Goal: Task Accomplishment & Management: Use online tool/utility

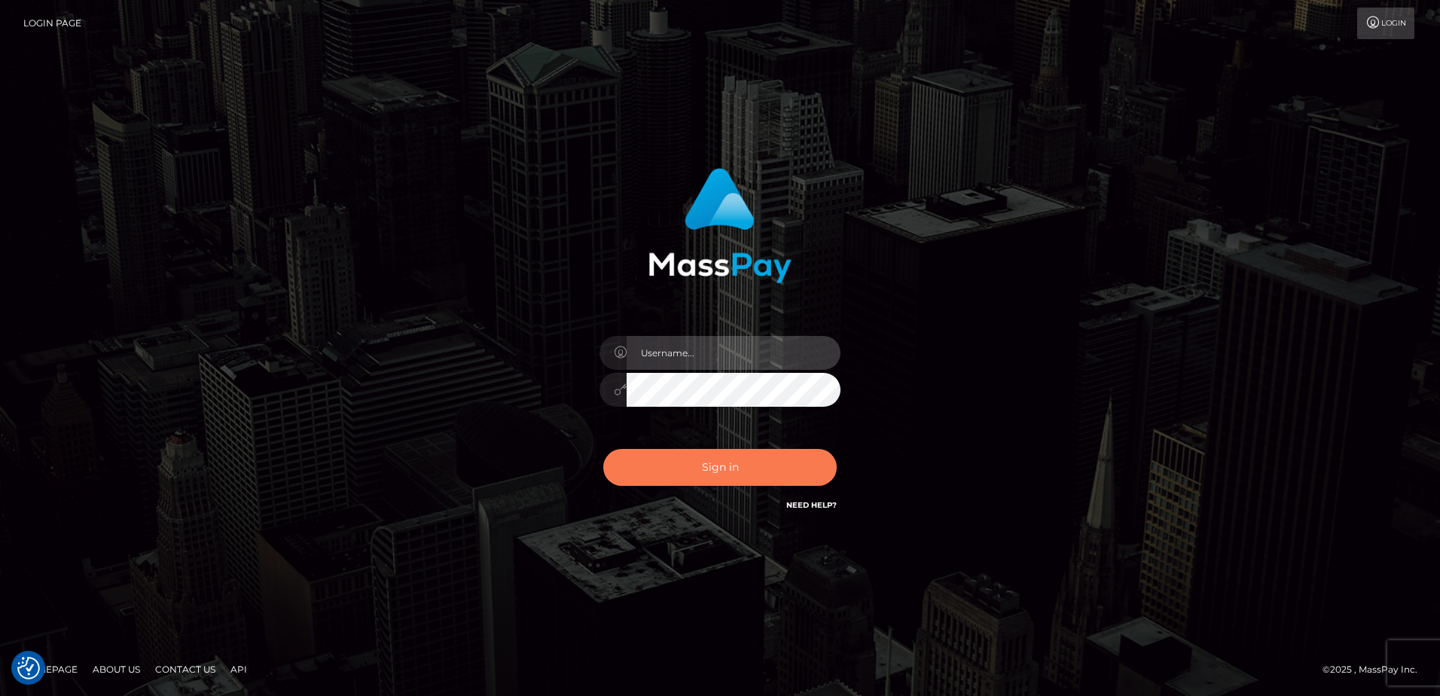
type input "alice.of"
click at [728, 468] on button "Sign in" at bounding box center [719, 467] width 233 height 37
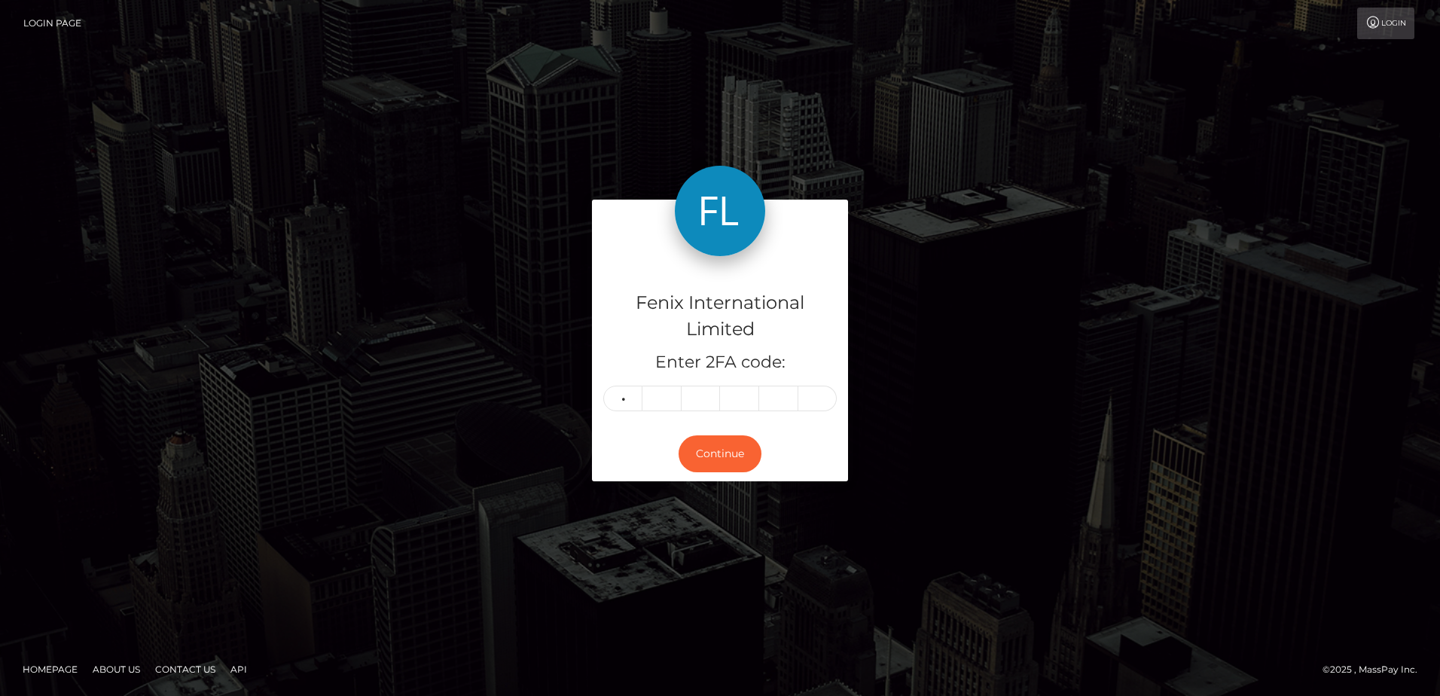
type input "4"
type input "3"
type input "2"
type input "3"
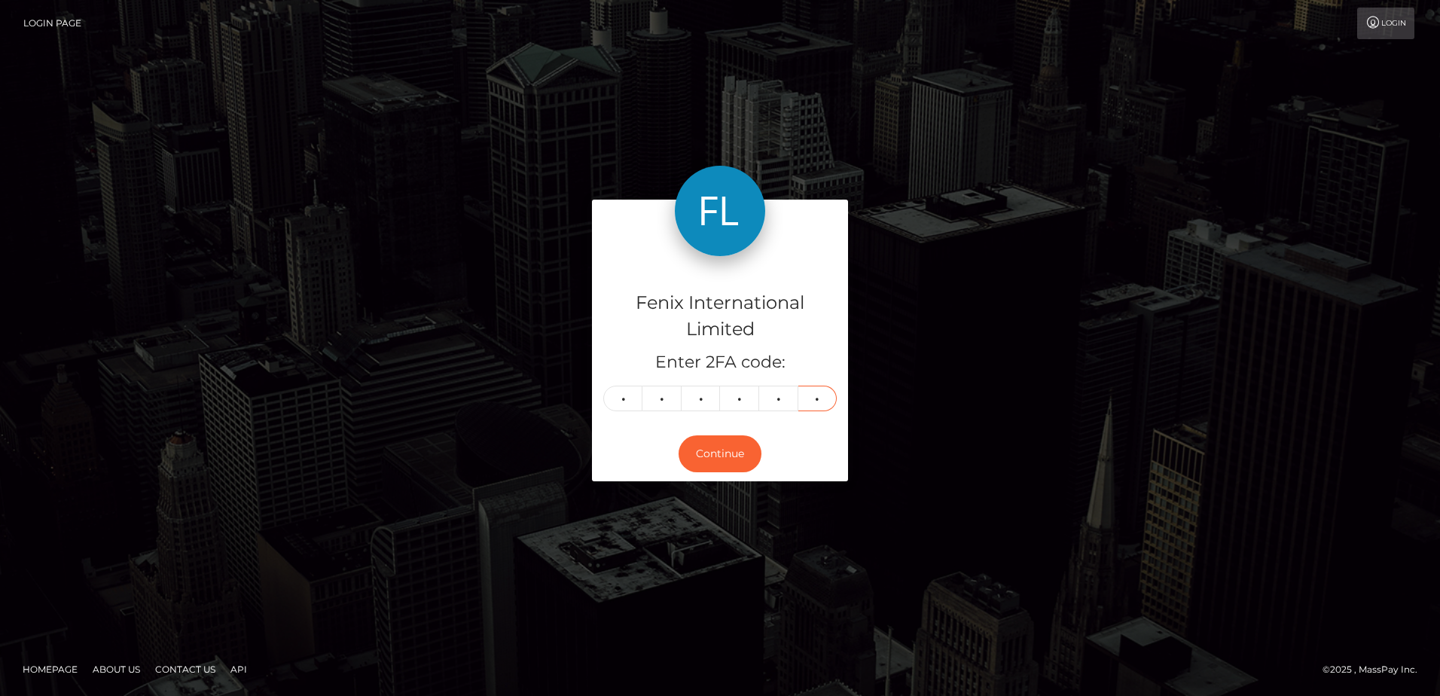
type input "1"
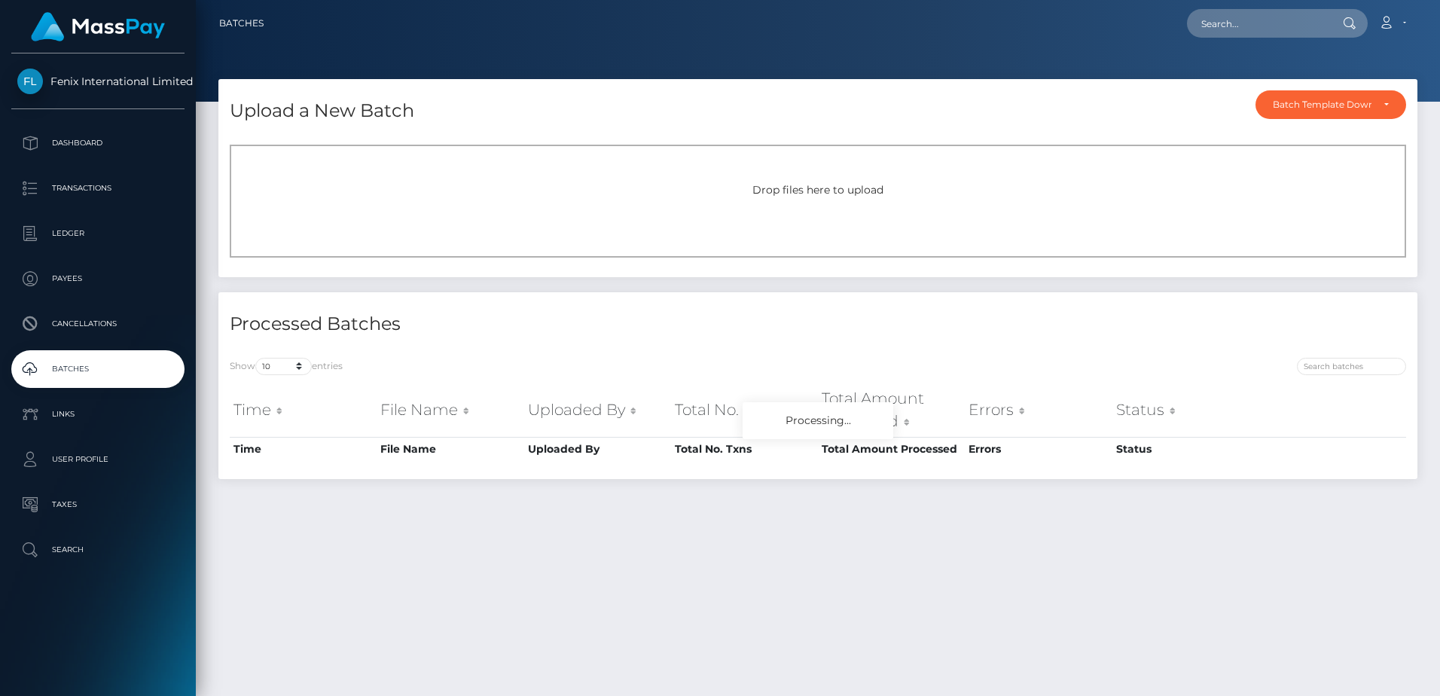
click at [816, 179] on div "Drop files here to upload" at bounding box center [818, 201] width 1176 height 113
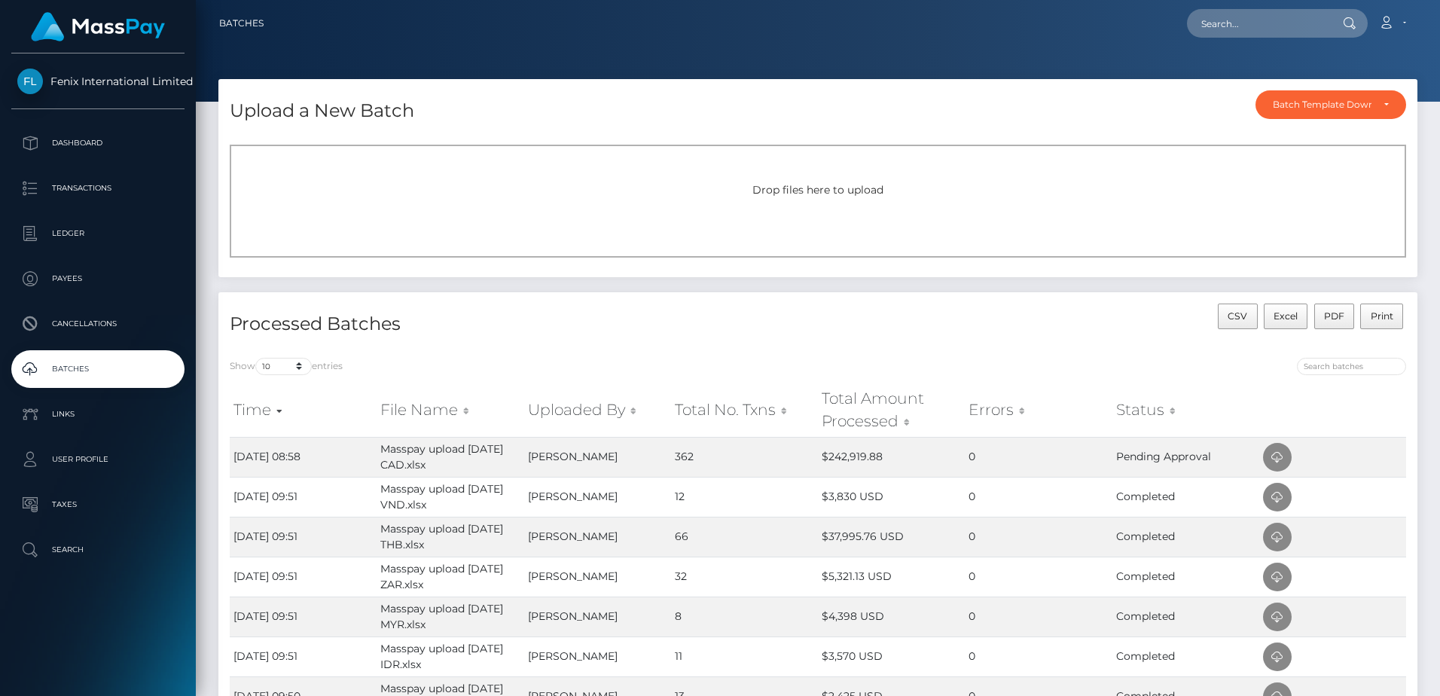
click at [805, 178] on div "Drop files here to upload" at bounding box center [818, 201] width 1176 height 113
click at [844, 197] on div "Drop files here to upload" at bounding box center [817, 190] width 1143 height 16
click at [878, 195] on span "Drop files here to upload" at bounding box center [817, 190] width 131 height 14
click at [834, 200] on div "Drop files here to upload" at bounding box center [818, 201] width 1176 height 113
click at [853, 199] on div "Drop files here to upload" at bounding box center [818, 201] width 1176 height 113
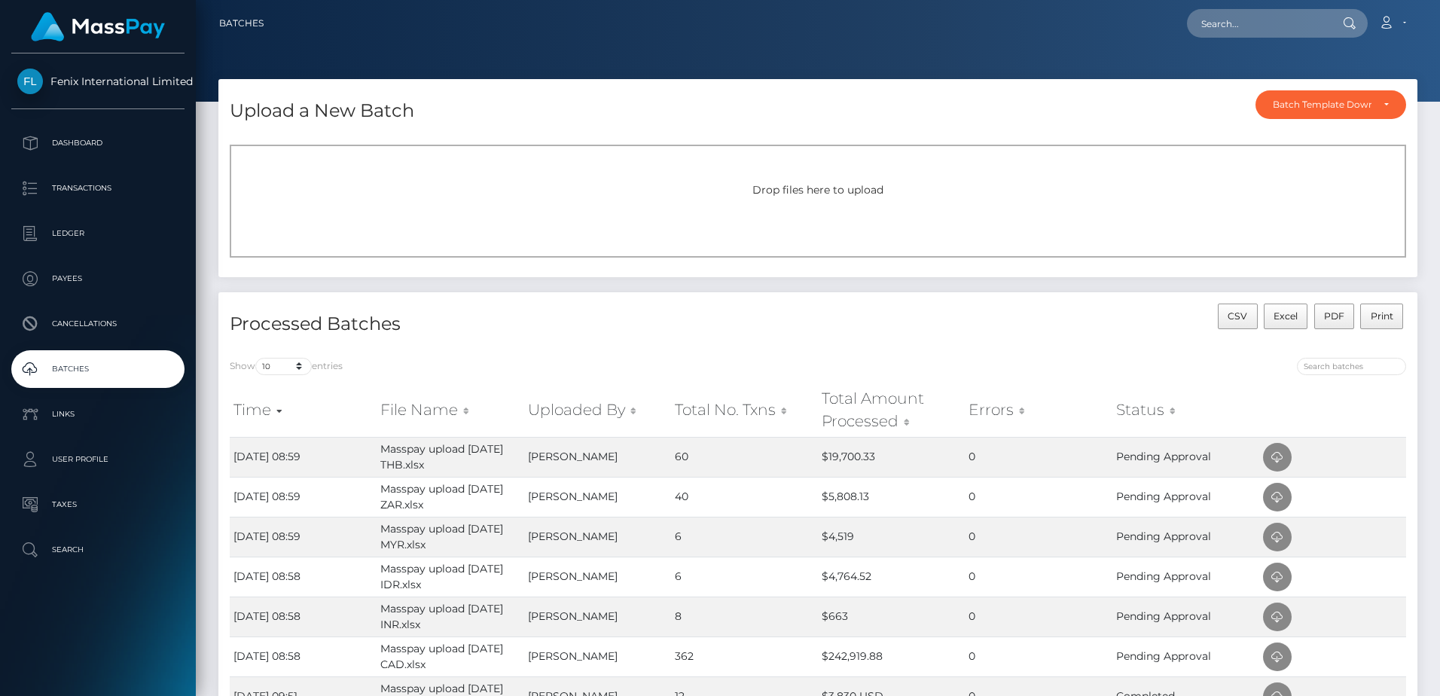
click at [784, 203] on div "Drop files here to upload" at bounding box center [818, 201] width 1176 height 113
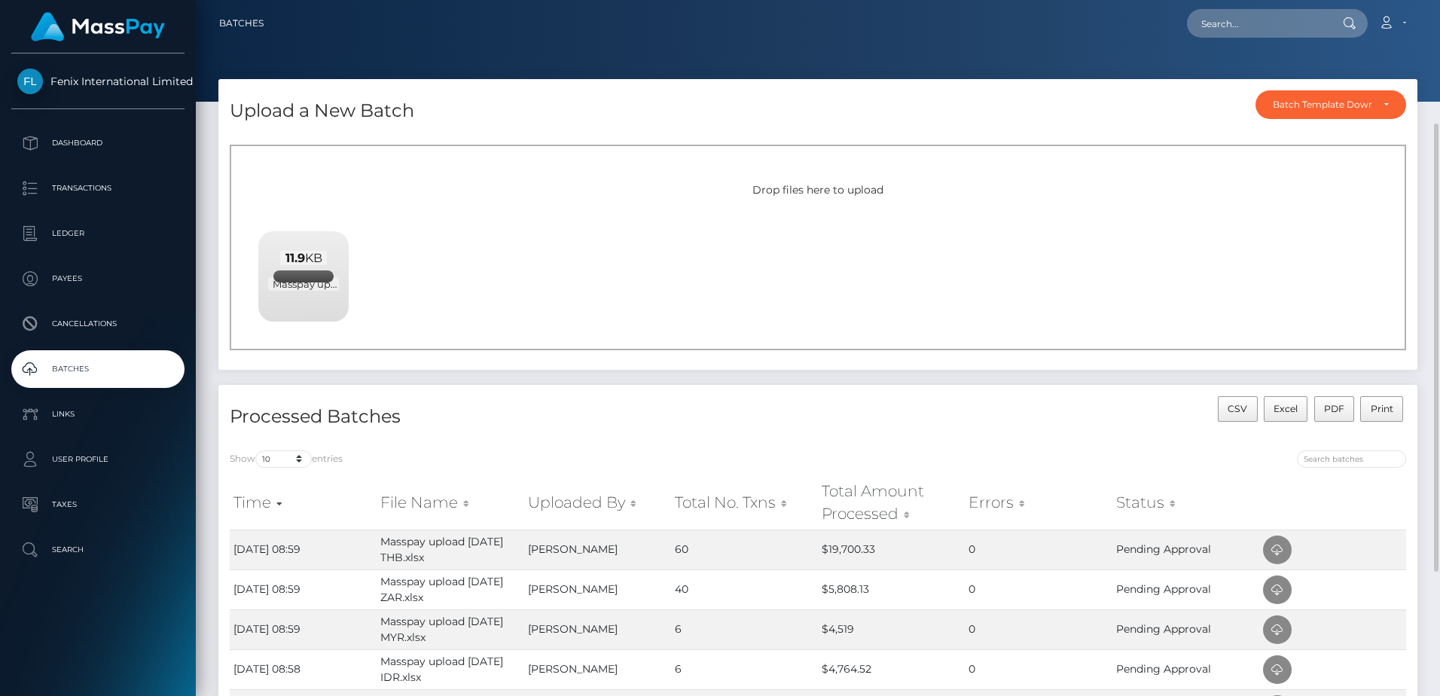
scroll to position [151, 0]
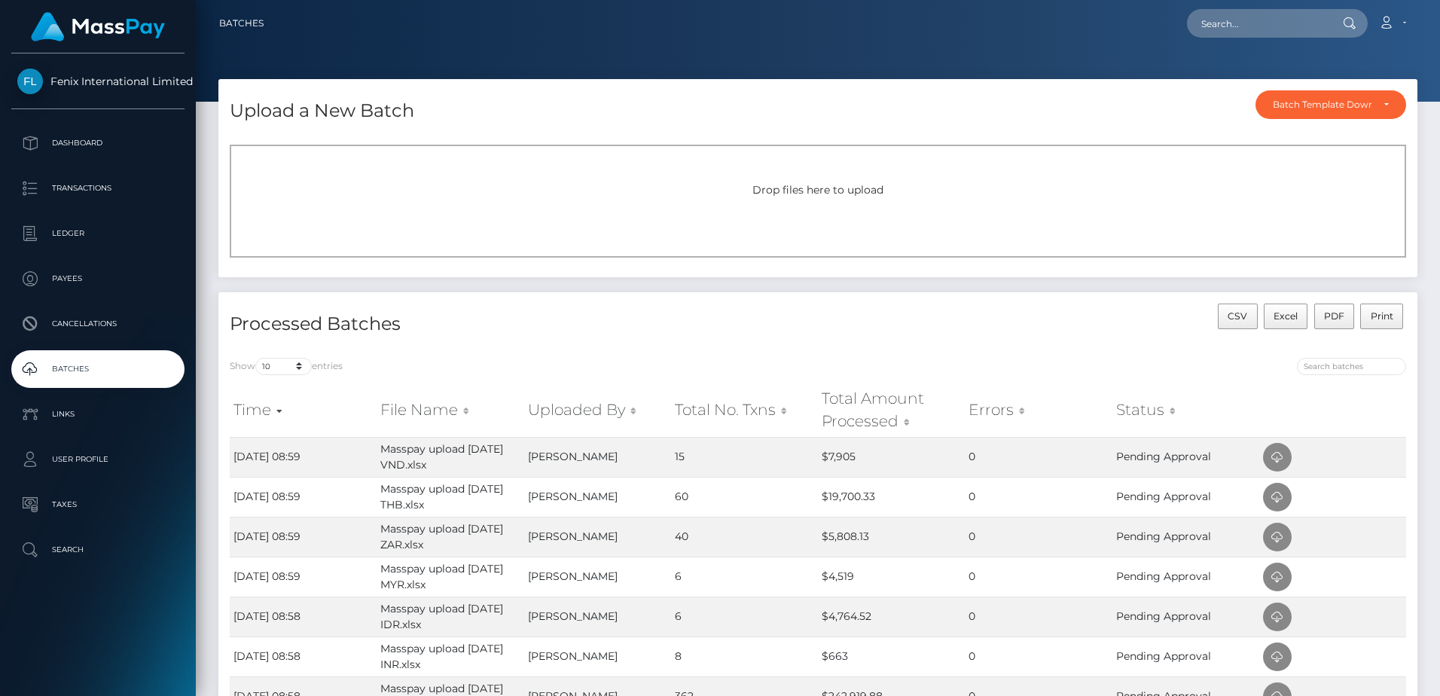
scroll to position [75, 0]
